Goal: Transaction & Acquisition: Obtain resource

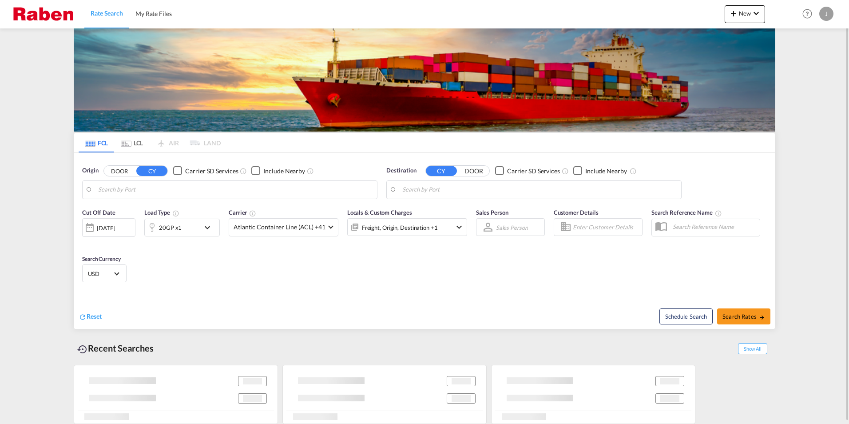
type input "[GEOGRAPHIC_DATA], [GEOGRAPHIC_DATA]"
type input "[PERSON_NAME], BRSSZ"
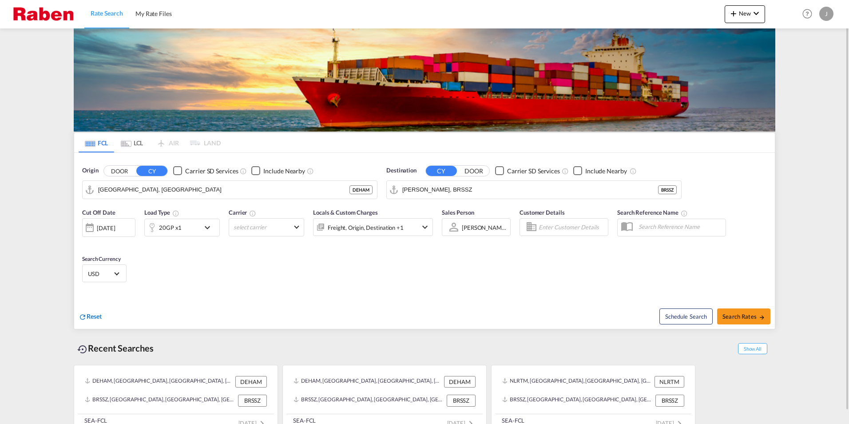
click at [94, 316] on span "Reset" at bounding box center [94, 316] width 15 height 8
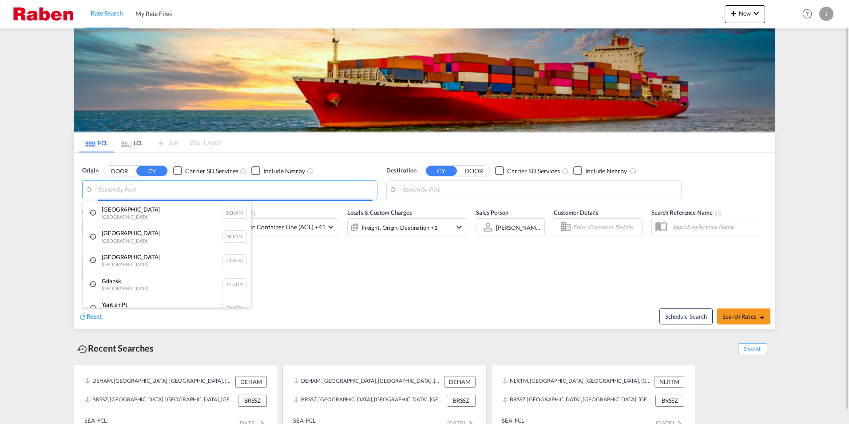
click at [209, 190] on body "Rate Search My Rate Files Rate Search My Rate Files New Rates Ratecard Rateshee…" at bounding box center [424, 212] width 849 height 424
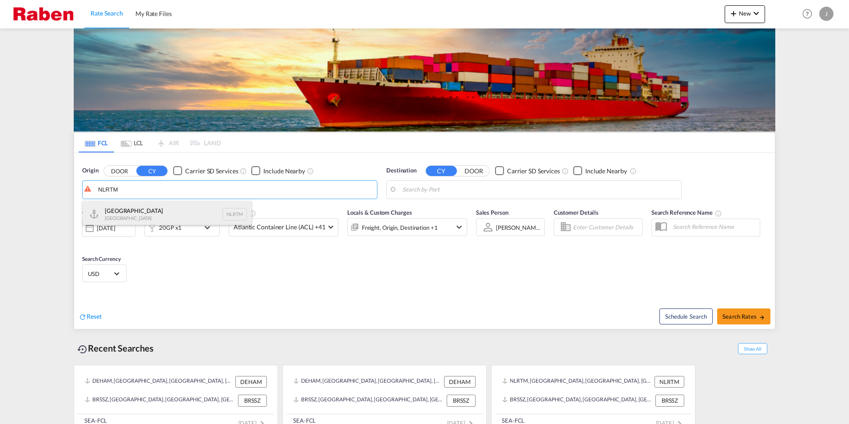
click at [146, 211] on div "[GEOGRAPHIC_DATA] [GEOGRAPHIC_DATA] NLRTM" at bounding box center [167, 214] width 169 height 27
type input "[GEOGRAPHIC_DATA], NLRTM"
click at [475, 192] on body "Rate Search My Rate Files Rate Search My Rate Files New Rates Ratecard Rateshee…" at bounding box center [424, 212] width 849 height 424
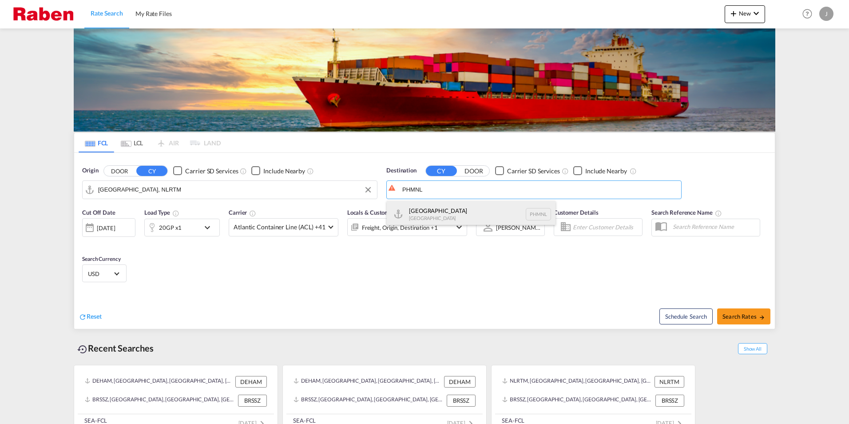
click at [441, 214] on div "[GEOGRAPHIC_DATA] [GEOGRAPHIC_DATA] PHMNL" at bounding box center [471, 214] width 169 height 27
type input "[GEOGRAPHIC_DATA], PHMNL"
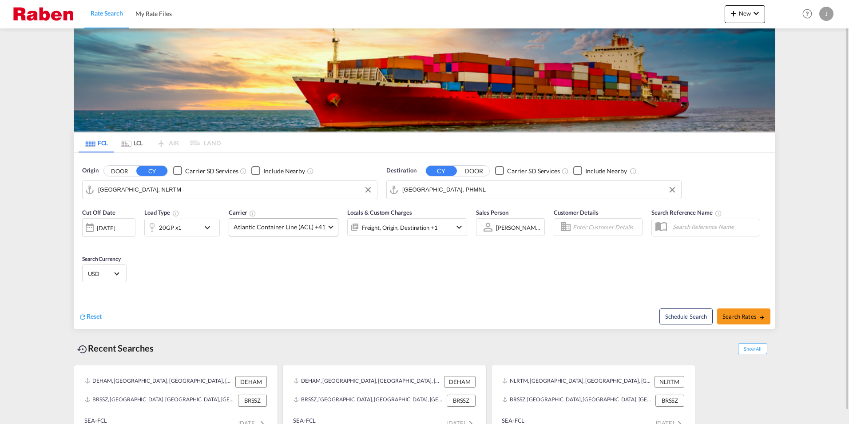
click at [271, 226] on span "Atlantic Container Line (ACL) +41" at bounding box center [280, 226] width 92 height 9
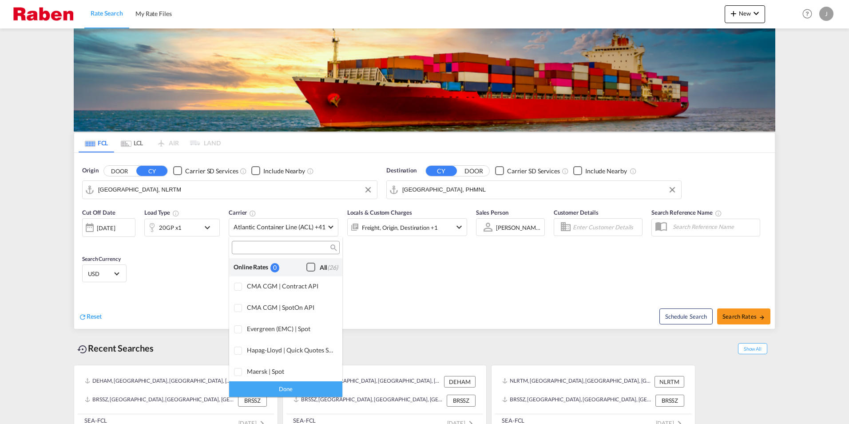
scroll to position [543, 0]
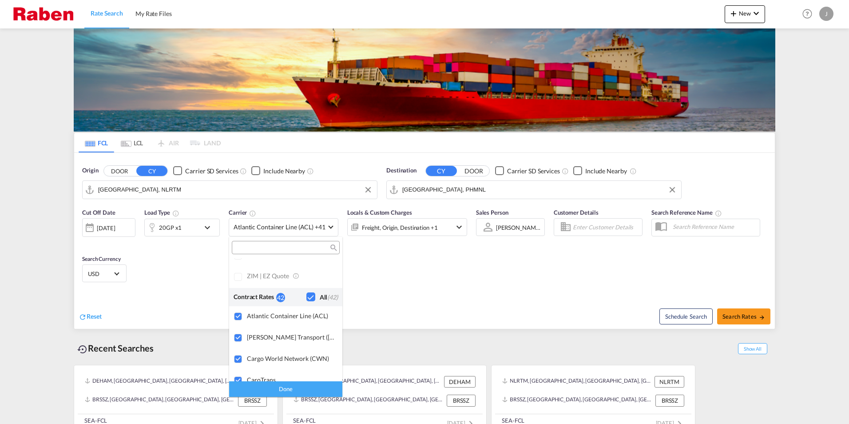
click at [306, 297] on div "Checkbox No Ink" at bounding box center [310, 296] width 9 height 9
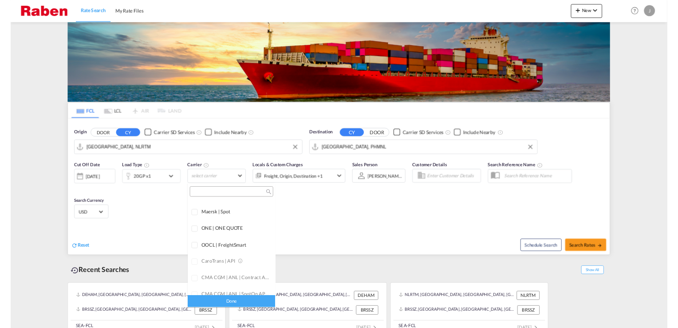
scroll to position [0, 0]
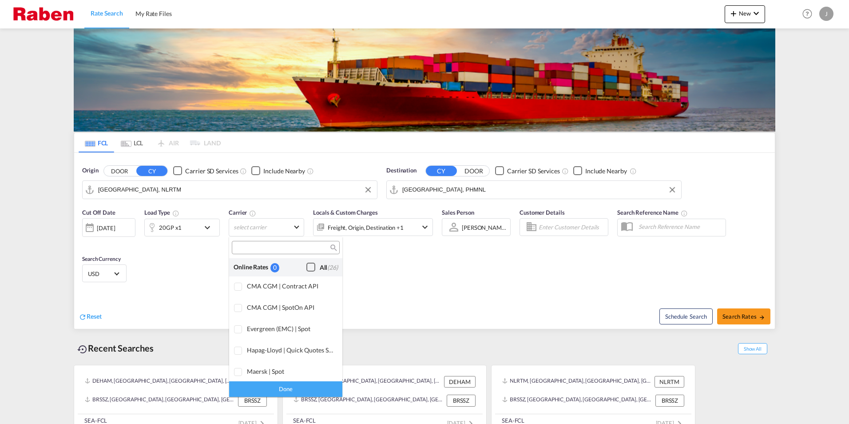
click at [306, 264] on div "Checkbox No Ink" at bounding box center [310, 266] width 9 height 9
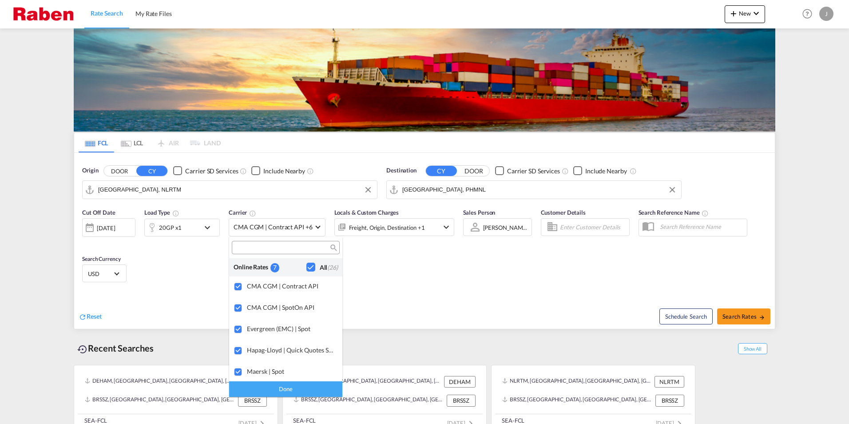
click at [742, 313] on md-backdrop at bounding box center [424, 212] width 849 height 424
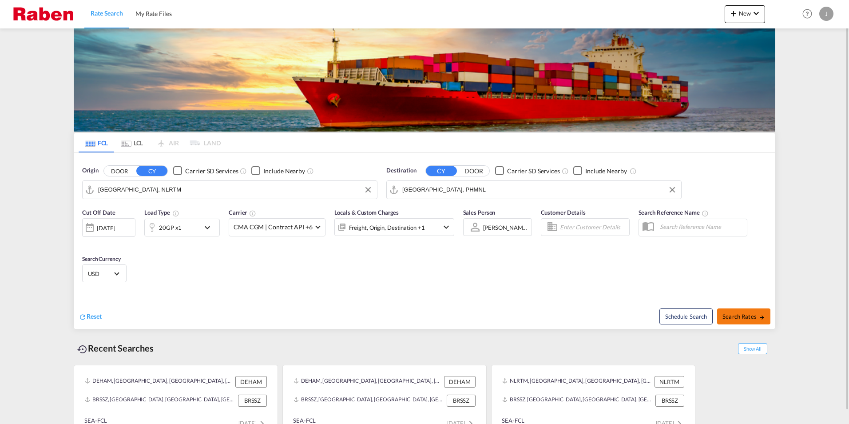
click at [745, 314] on span "Search Rates" at bounding box center [743, 316] width 43 height 7
type input "NLRTM to PHMNL / [DATE]"
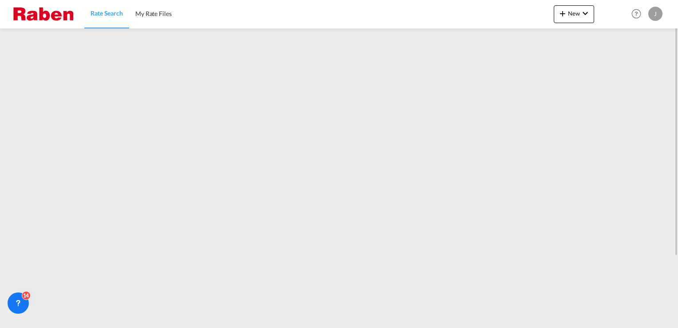
click at [95, 17] on span "Rate Search" at bounding box center [107, 13] width 32 height 9
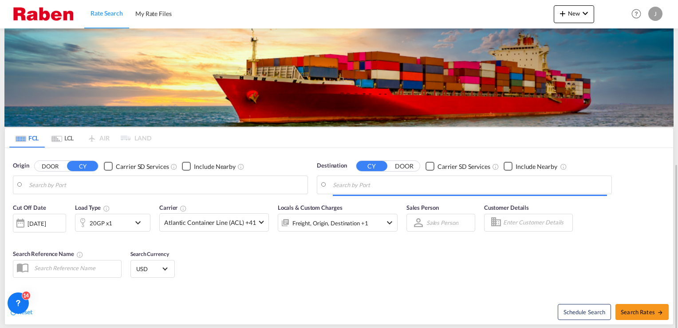
scroll to position [92, 0]
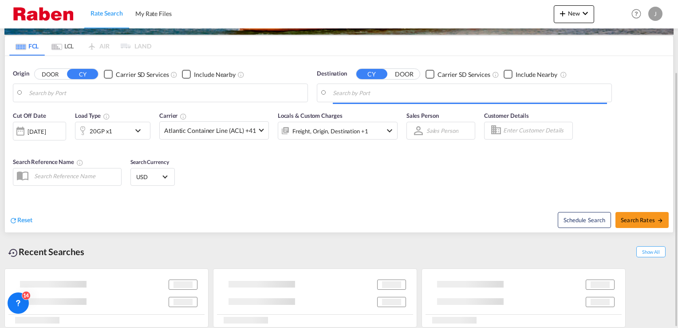
type input "[GEOGRAPHIC_DATA], NLRTM"
type input "[GEOGRAPHIC_DATA], PHMNL"
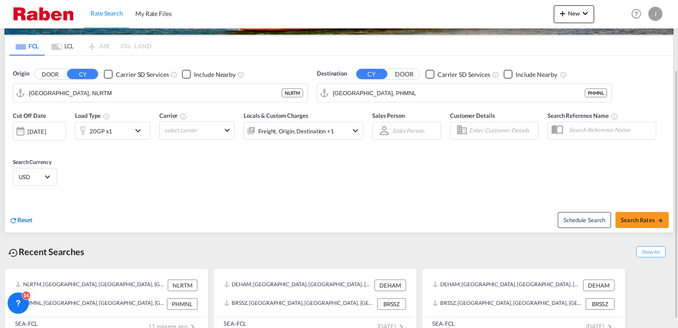
click at [27, 219] on span "Reset" at bounding box center [24, 220] width 15 height 8
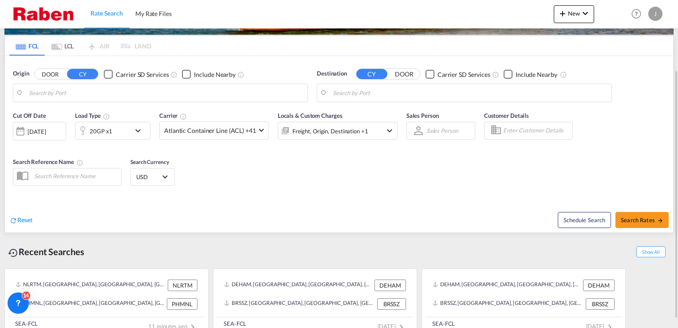
click at [83, 95] on body "Rate Search My Rate Files Rate Search My Rate Files New Rates Ratecard Rateshee…" at bounding box center [339, 164] width 678 height 328
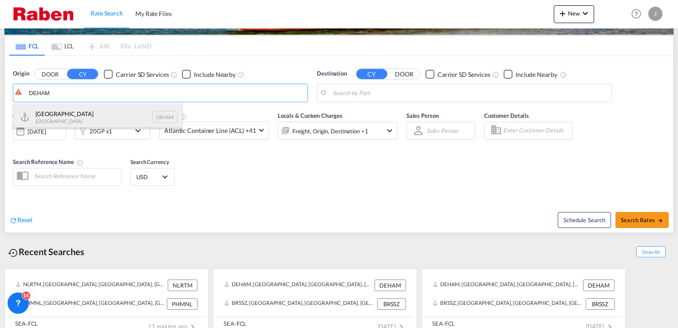
drag, startPoint x: 66, startPoint y: 113, endPoint x: 83, endPoint y: 112, distance: 16.9
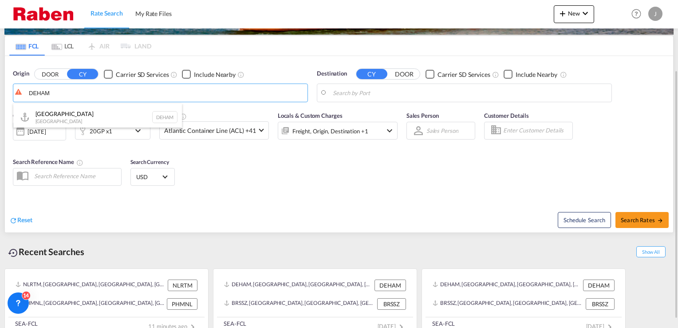
click at [65, 113] on div "[GEOGRAPHIC_DATA] [GEOGRAPHIC_DATA] DEHAM" at bounding box center [97, 116] width 169 height 27
type input "[GEOGRAPHIC_DATA], [GEOGRAPHIC_DATA]"
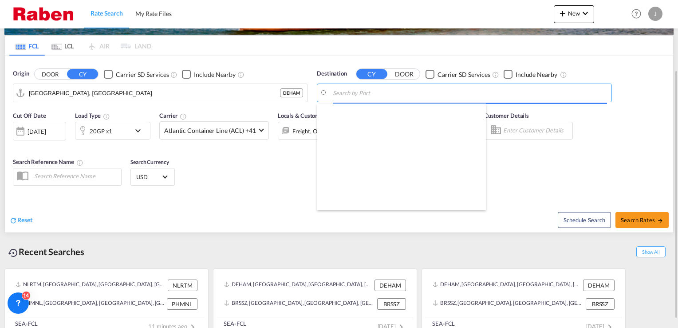
click at [394, 92] on body "Rate Search My Rate Files Rate Search My Rate Files New Rates Ratecard Rateshee…" at bounding box center [339, 164] width 678 height 328
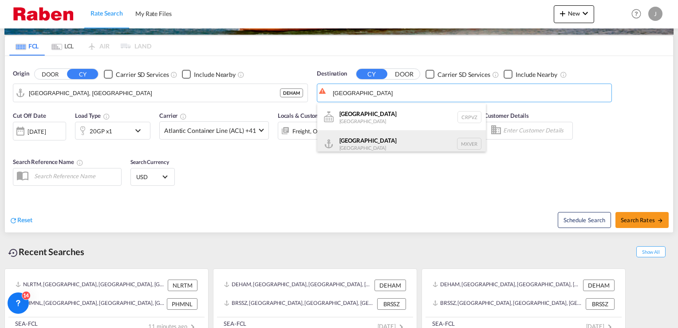
click at [383, 143] on div "[GEOGRAPHIC_DATA] [GEOGRAPHIC_DATA] MXVER" at bounding box center [401, 143] width 169 height 27
type input "[GEOGRAPHIC_DATA], MXVER"
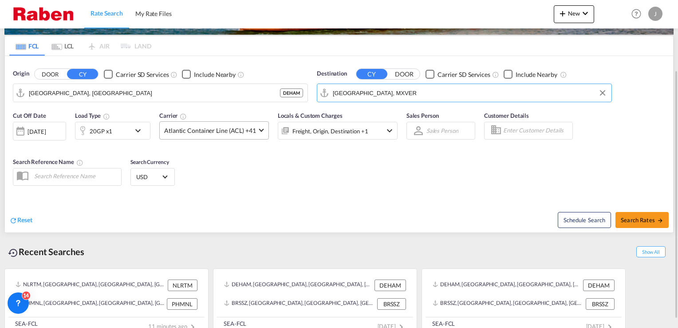
click at [245, 132] on span "Atlantic Container Line (ACL) +41" at bounding box center [210, 130] width 92 height 9
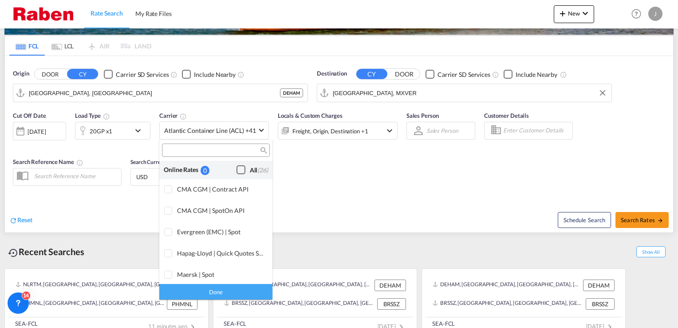
scroll to position [542, 0]
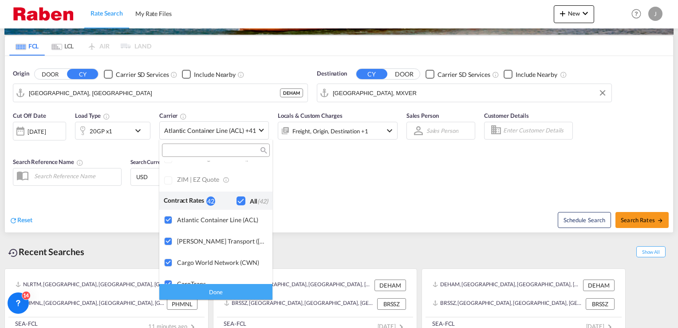
click at [237, 199] on div "Checkbox No Ink" at bounding box center [241, 200] width 9 height 9
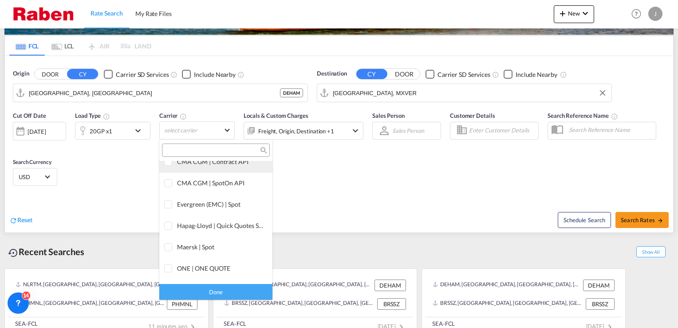
scroll to position [0, 0]
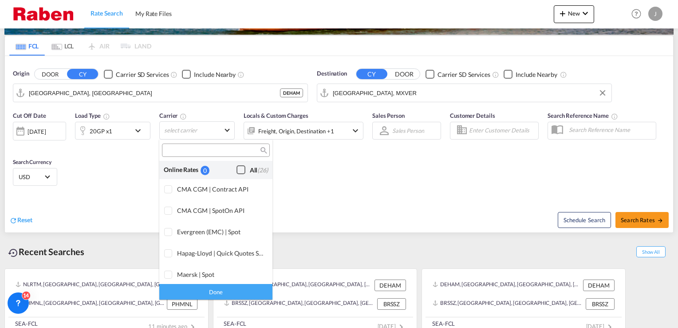
click at [237, 171] on div "Checkbox No Ink" at bounding box center [241, 169] width 9 height 9
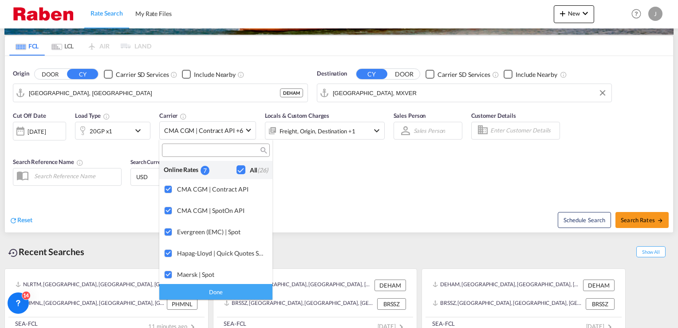
click at [142, 131] on md-backdrop at bounding box center [339, 164] width 678 height 328
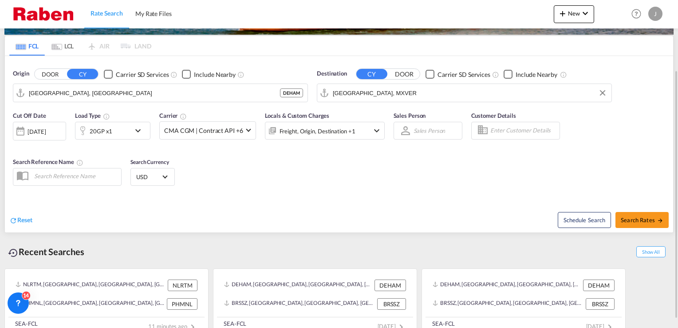
click at [137, 132] on md-icon "icon-chevron-down" at bounding box center [140, 130] width 15 height 11
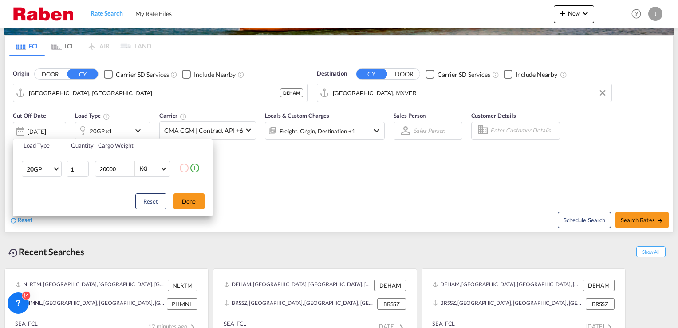
click at [195, 169] on md-icon "icon-plus-circle-outline" at bounding box center [195, 167] width 11 height 11
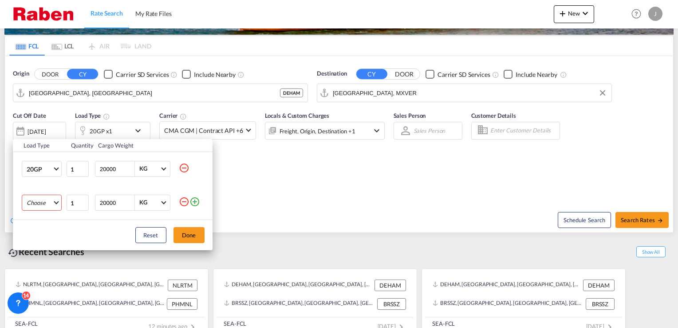
click at [56, 203] on md-select "Choose 20GP 40GP 40HC 45HC 20RE 40RE 40HR 20OT 40OT 20FR 40FR 40NR 20NR 45S 20T…" at bounding box center [42, 202] width 40 height 16
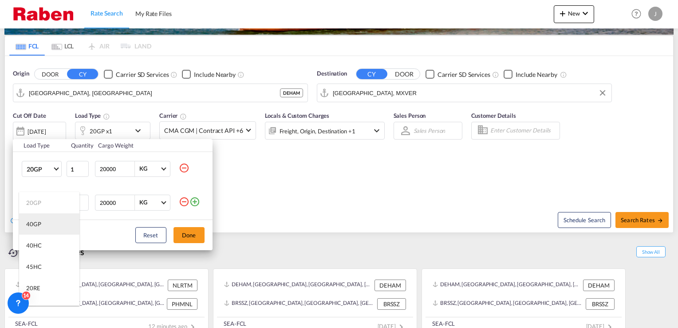
click at [48, 225] on md-option "40GP" at bounding box center [49, 223] width 60 height 21
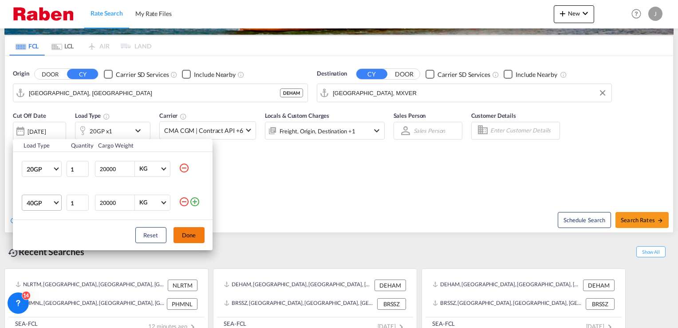
click at [191, 234] on button "Done" at bounding box center [189, 235] width 31 height 16
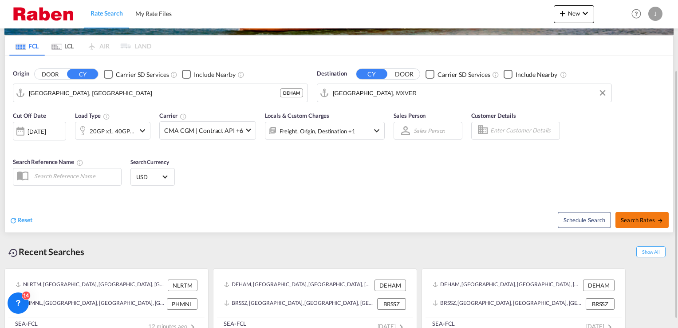
click at [655, 218] on span "Search Rates" at bounding box center [642, 219] width 43 height 7
type input "DEHAM to MXVER / [DATE]"
